Goal: Task Accomplishment & Management: Manage account settings

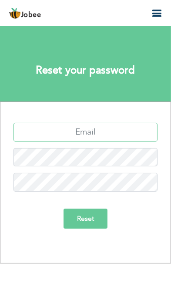
click at [75, 132] on input "text" at bounding box center [85, 132] width 144 height 19
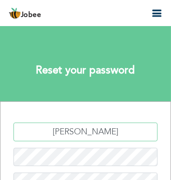
type input "[PERSON_NAME]"
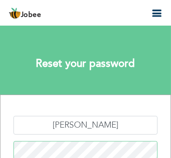
scroll to position [78, 0]
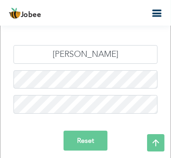
click at [93, 138] on input "Reset" at bounding box center [86, 141] width 44 height 20
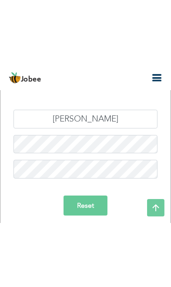
scroll to position [0, 0]
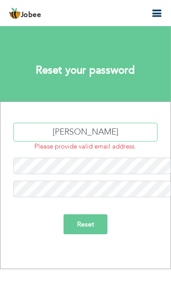
click at [104, 123] on input "[PERSON_NAME]" at bounding box center [85, 132] width 144 height 19
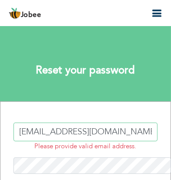
type input "soniauetian12@gmail.com"
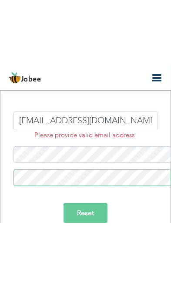
scroll to position [4, 0]
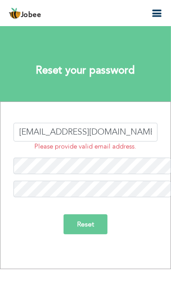
click at [88, 214] on input "Reset" at bounding box center [86, 224] width 44 height 20
